Goal: Task Accomplishment & Management: Manage account settings

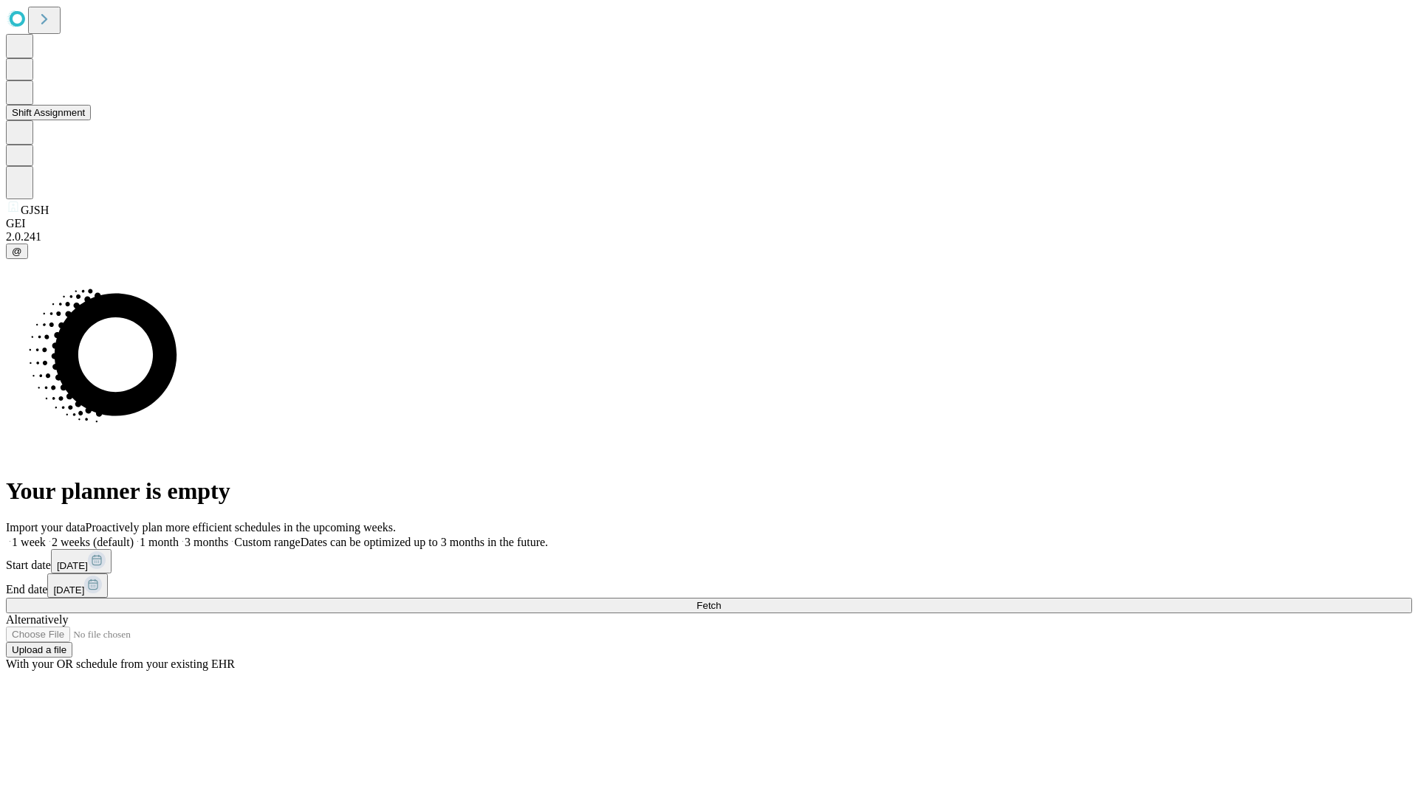
click at [91, 120] on button "Shift Assignment" at bounding box center [48, 113] width 85 height 16
